Goal: Task Accomplishment & Management: Manage account settings

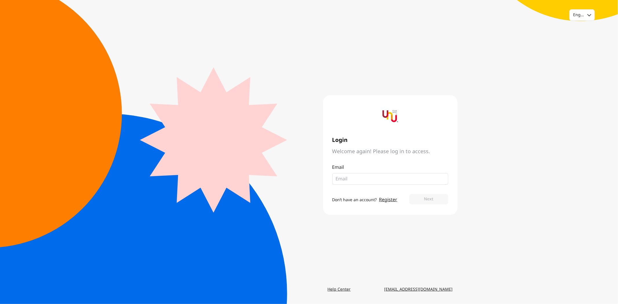
click at [370, 180] on input "email" at bounding box center [388, 179] width 104 height 7
type input "[EMAIL_ADDRESS][DOMAIN_NAME]"
click at [419, 195] on button "Next" at bounding box center [428, 199] width 39 height 10
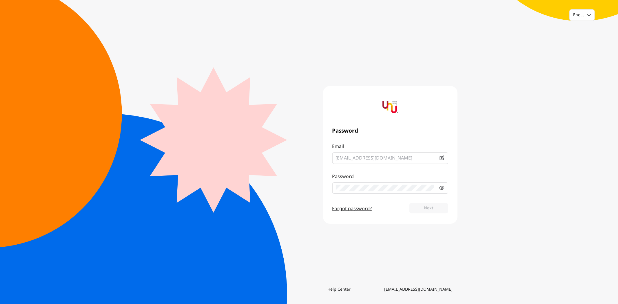
click at [365, 206] on form "Email [EMAIL_ADDRESS][DOMAIN_NAME] Password Forgot password? Next" at bounding box center [390, 179] width 116 height 72
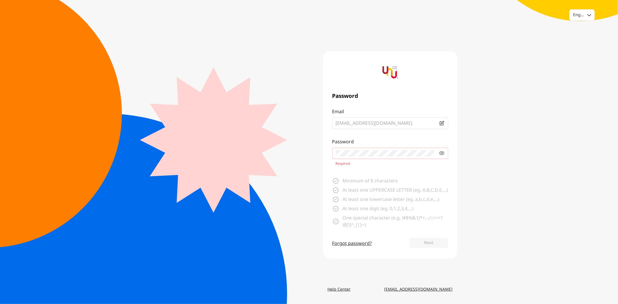
click at [340, 247] on link "Forgot password?" at bounding box center [352, 243] width 40 height 7
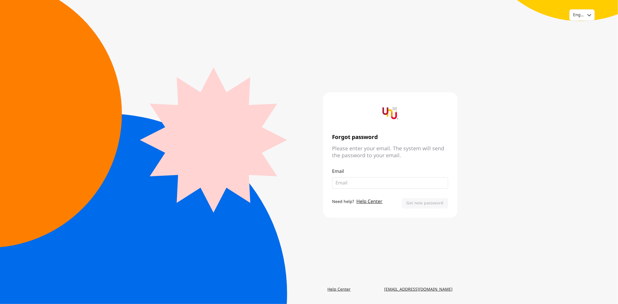
drag, startPoint x: 354, startPoint y: 182, endPoint x: 357, endPoint y: 187, distance: 6.4
click at [354, 182] on input "email" at bounding box center [390, 183] width 109 height 7
type input "[EMAIL_ADDRESS][DOMAIN_NAME]"
click at [414, 203] on button "Get new password" at bounding box center [425, 203] width 46 height 10
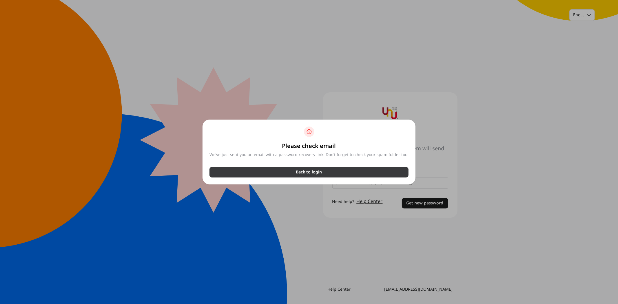
click at [311, 174] on p "Back to login" at bounding box center [309, 172] width 26 height 6
